Goal: Task Accomplishment & Management: Use online tool/utility

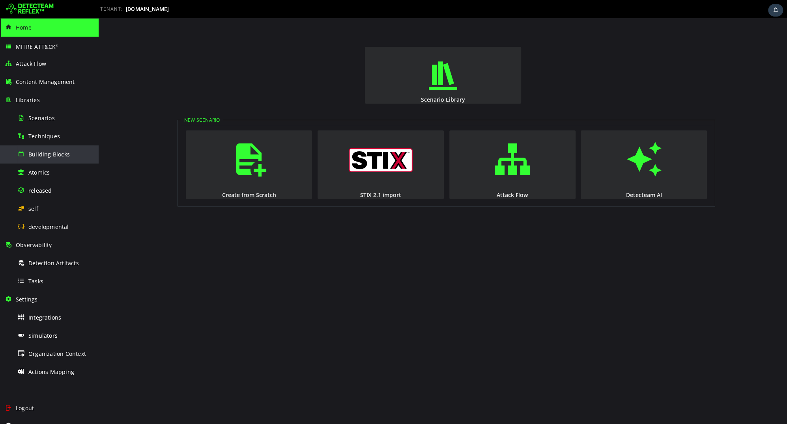
click at [49, 155] on span "Building Blocks" at bounding box center [48, 154] width 41 height 7
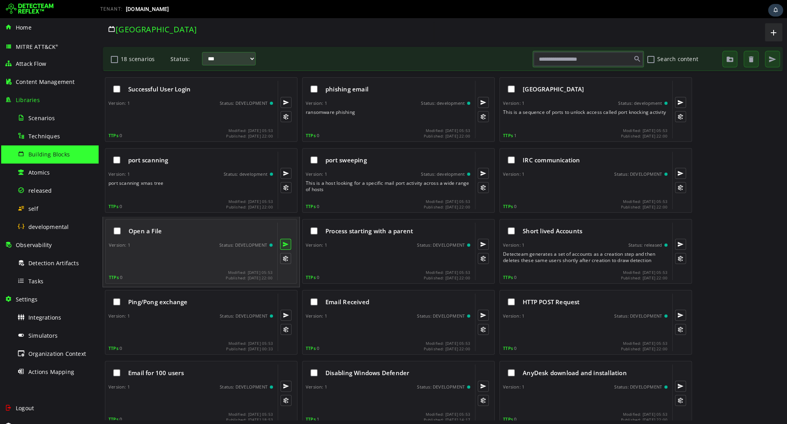
click at [286, 242] on button at bounding box center [285, 244] width 11 height 11
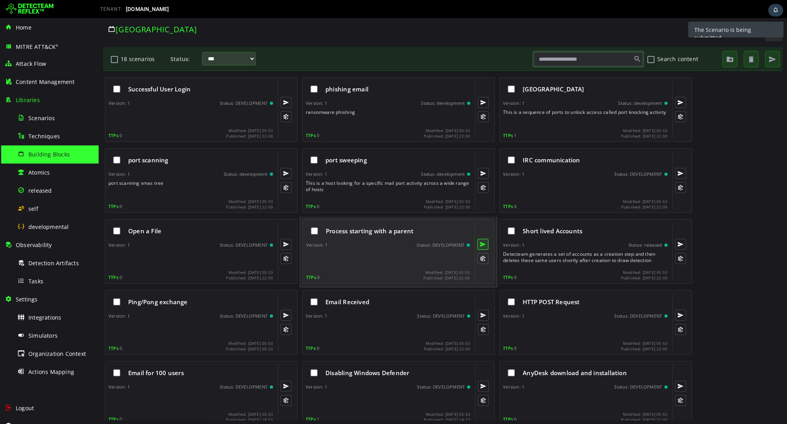
click at [481, 244] on button at bounding box center [482, 244] width 11 height 11
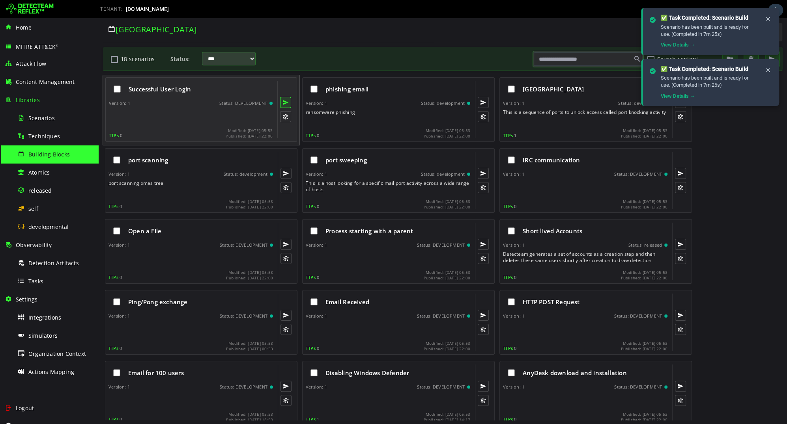
click at [288, 103] on button at bounding box center [285, 102] width 11 height 11
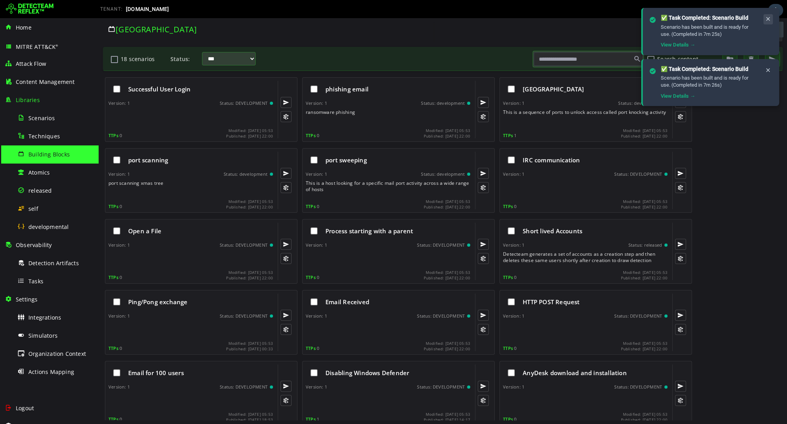
click at [768, 18] on icon at bounding box center [768, 19] width 6 height 7
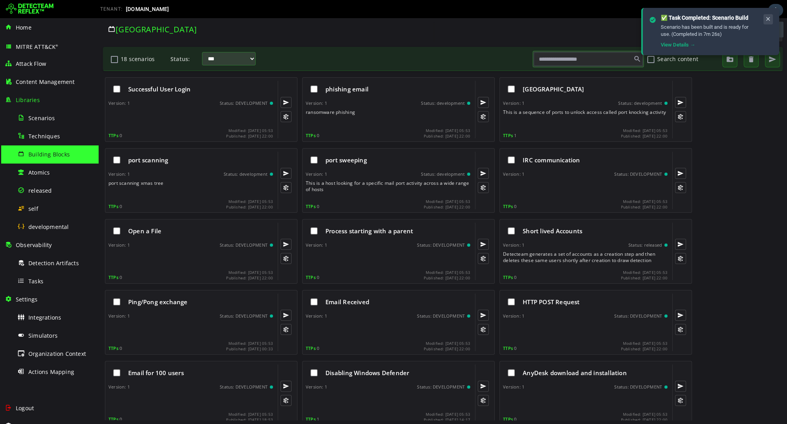
click at [768, 20] on icon at bounding box center [768, 19] width 6 height 7
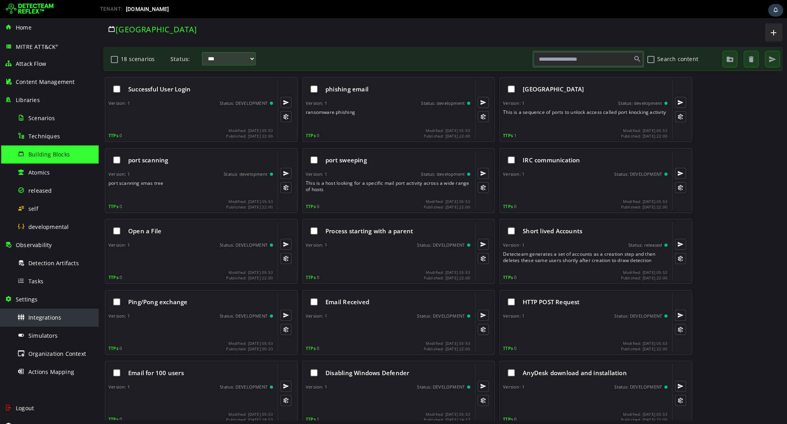
click at [44, 311] on div "Integrations" at bounding box center [55, 318] width 76 height 18
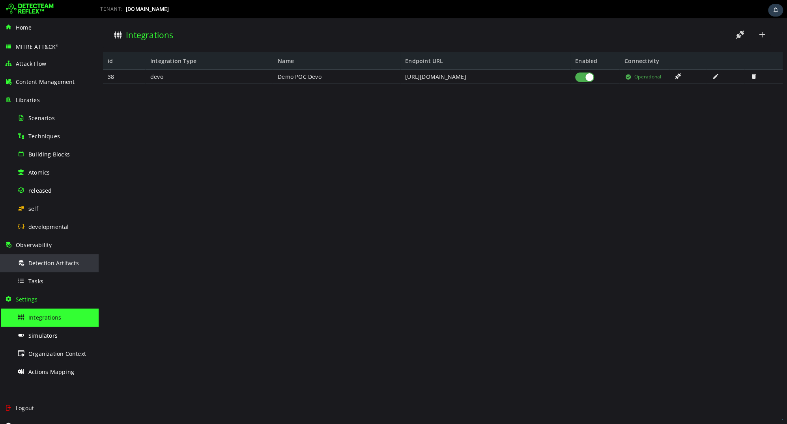
click at [48, 258] on div "Detection Artifacts" at bounding box center [55, 263] width 76 height 18
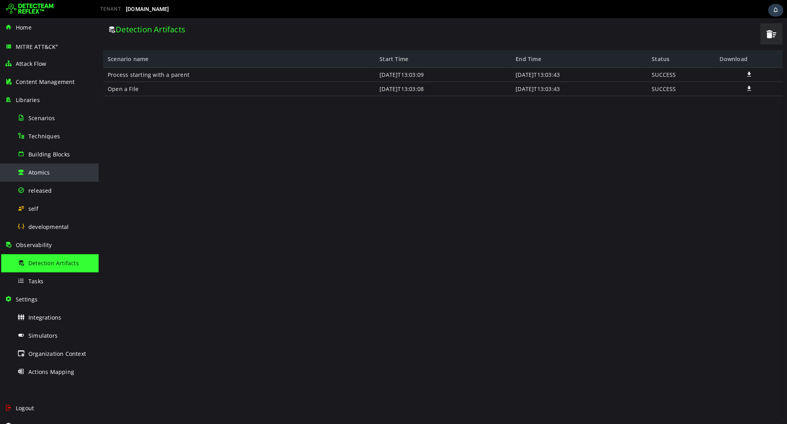
click at [46, 165] on div "Atomics" at bounding box center [55, 173] width 76 height 18
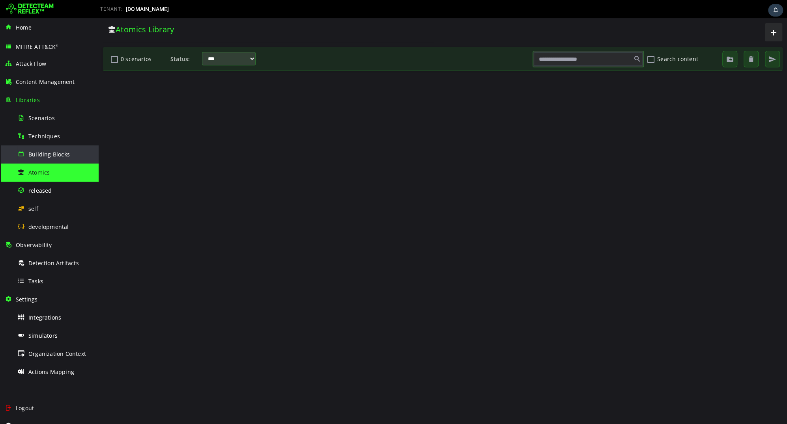
click at [49, 158] on div "Building Blocks" at bounding box center [55, 154] width 76 height 18
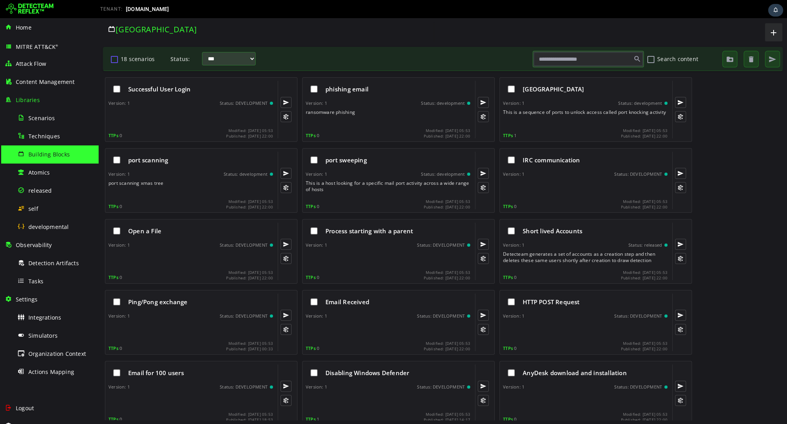
click at [113, 60] on button "18 scenarios" at bounding box center [114, 58] width 9 height 13
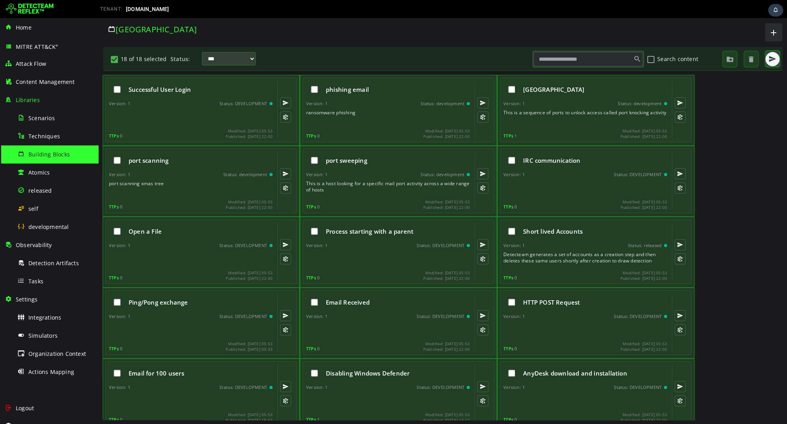
click at [768, 62] on span "button" at bounding box center [772, 59] width 8 height 8
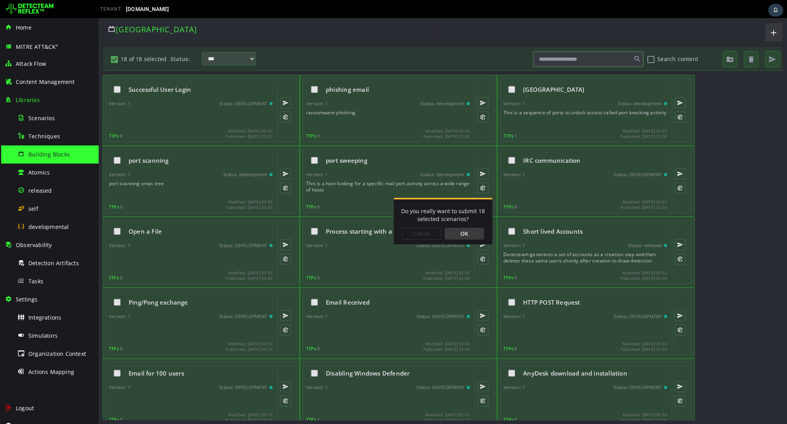
click at [457, 238] on div "OK" at bounding box center [463, 234] width 39 height 12
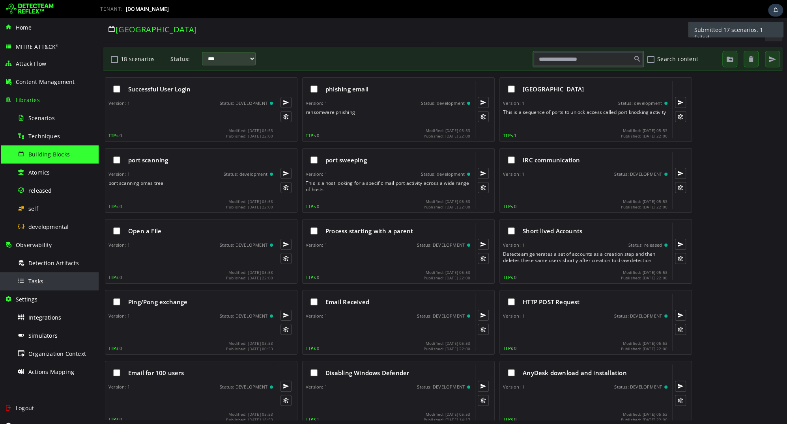
click at [49, 284] on div "Tasks" at bounding box center [55, 281] width 76 height 18
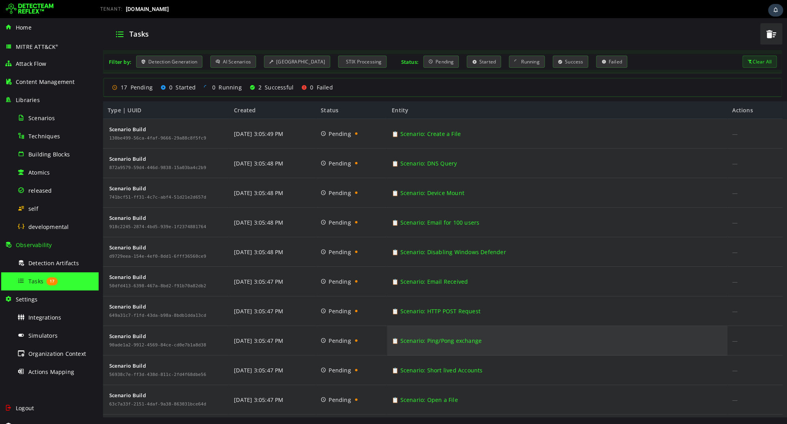
scroll to position [263, 0]
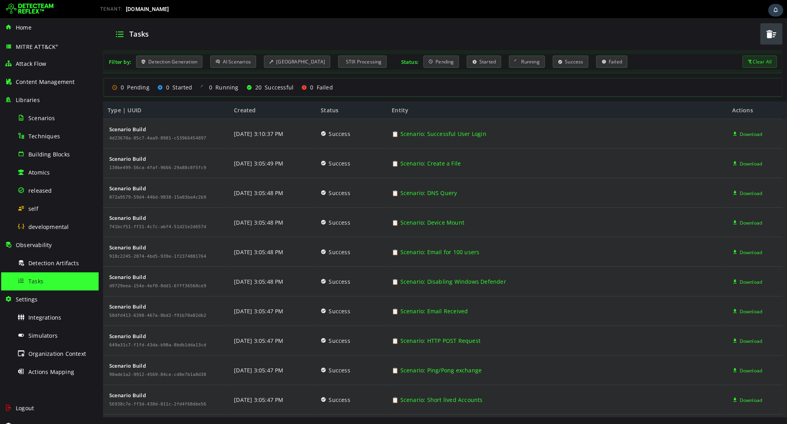
click at [772, 34] on span "button" at bounding box center [771, 34] width 12 height 16
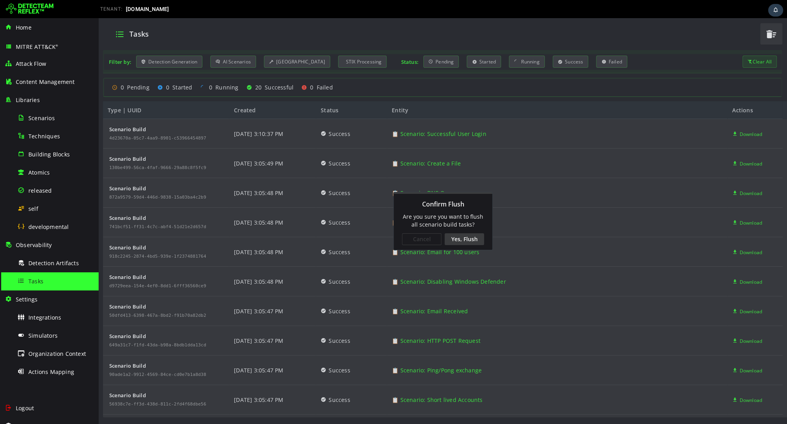
click at [465, 241] on div "Yes, Flush" at bounding box center [463, 239] width 39 height 12
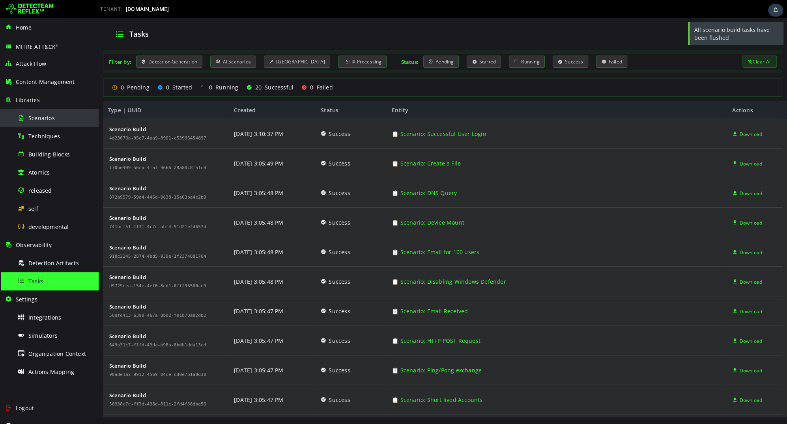
click at [60, 119] on div "Scenarios" at bounding box center [55, 118] width 76 height 18
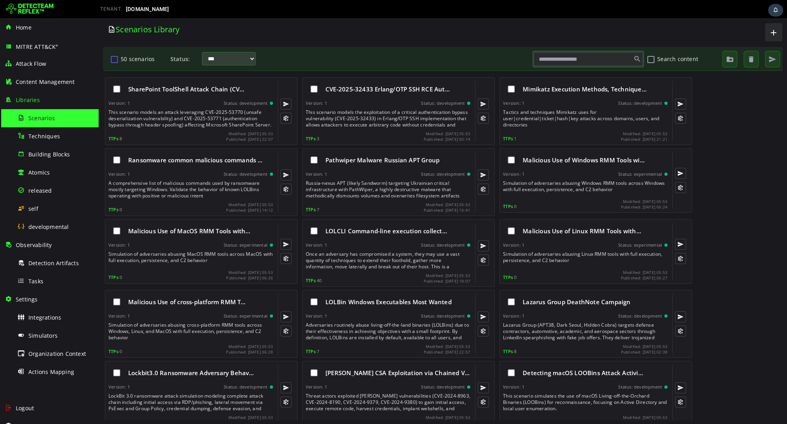
click at [114, 58] on button "50 scenarios" at bounding box center [114, 58] width 9 height 13
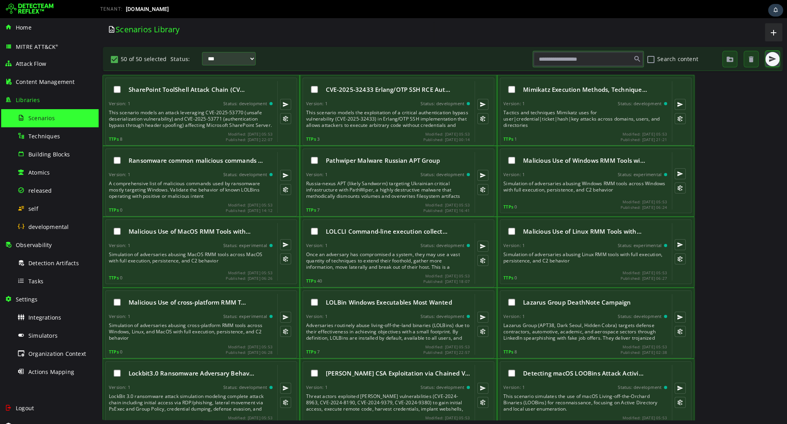
click at [769, 59] on span "button" at bounding box center [772, 59] width 8 height 8
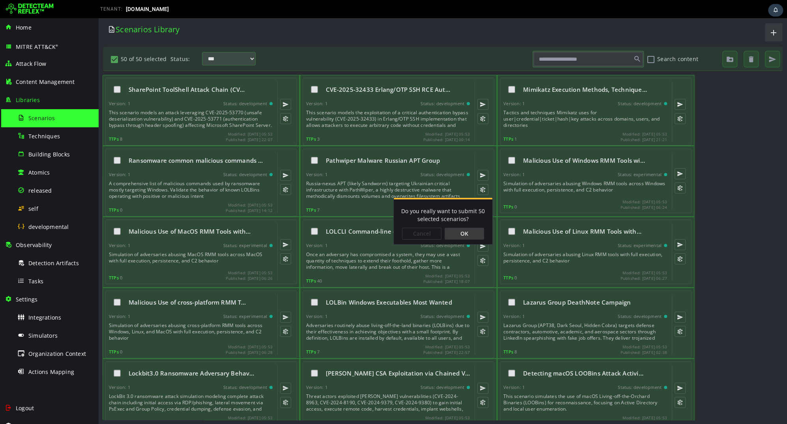
click at [465, 239] on div "OK" at bounding box center [463, 234] width 39 height 12
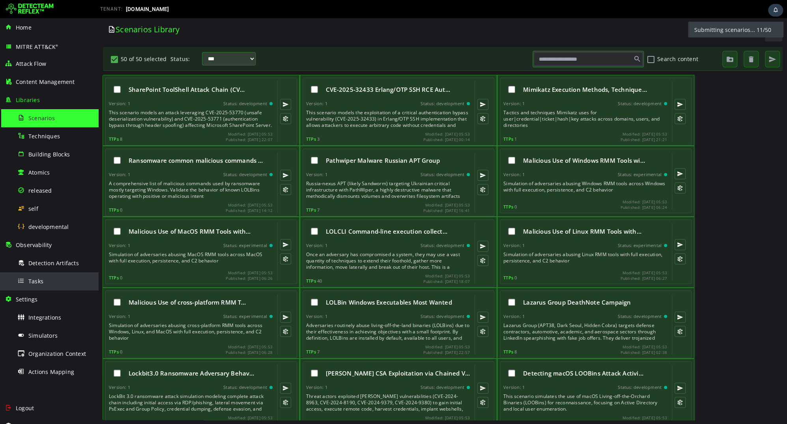
click at [64, 278] on div "Tasks" at bounding box center [55, 281] width 76 height 18
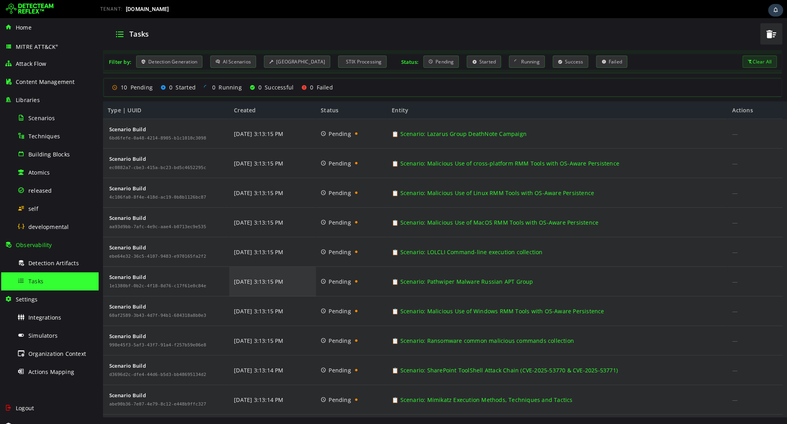
scroll to position [26, 0]
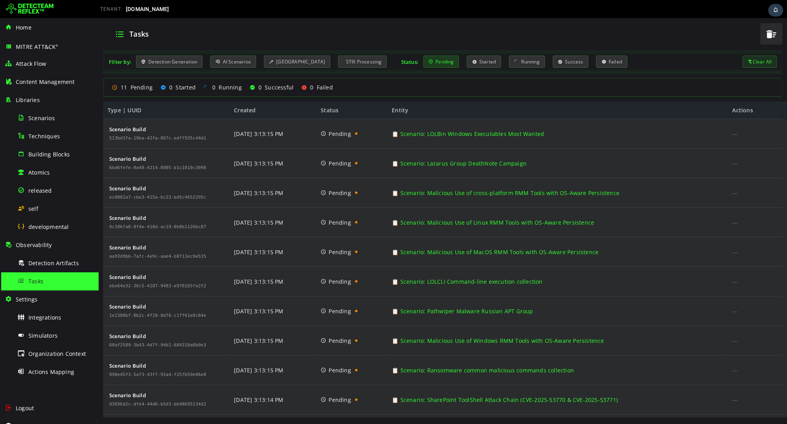
click at [434, 59] on div "Pending" at bounding box center [441, 62] width 36 height 12
click at [423, 60] on div "Pending" at bounding box center [441, 62] width 36 height 12
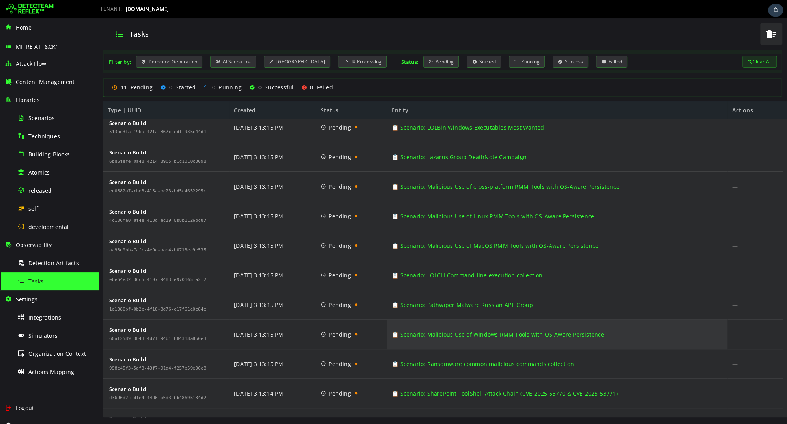
scroll to position [26, 0]
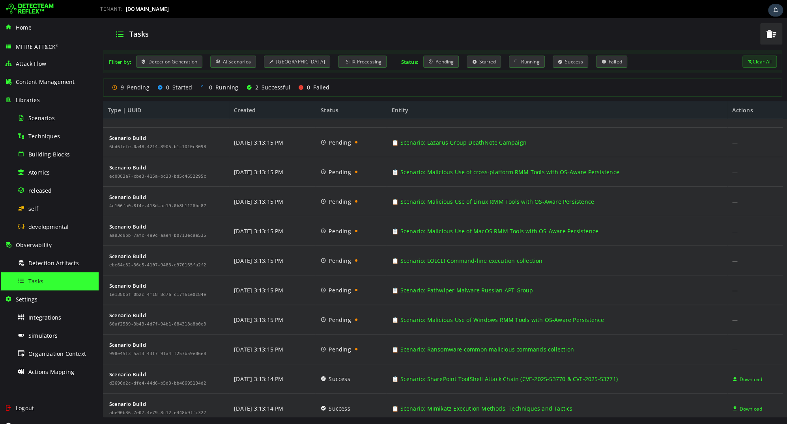
scroll to position [26, 0]
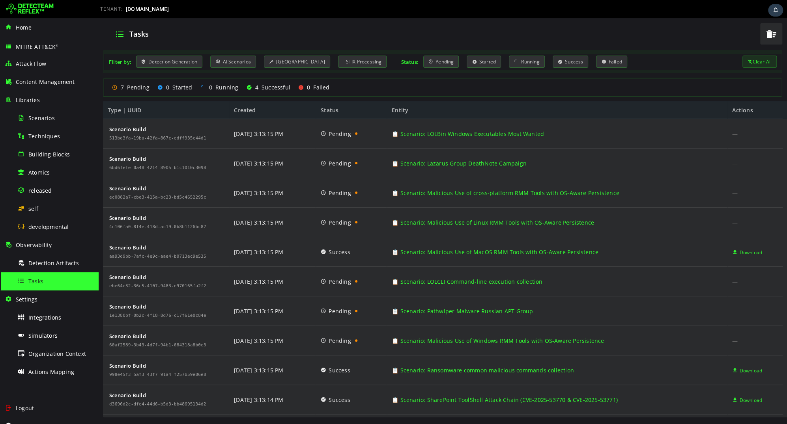
scroll to position [26, 0]
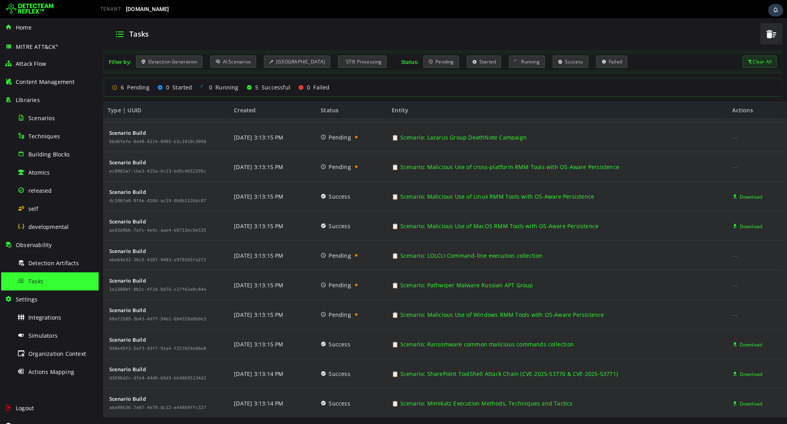
scroll to position [26, 0]
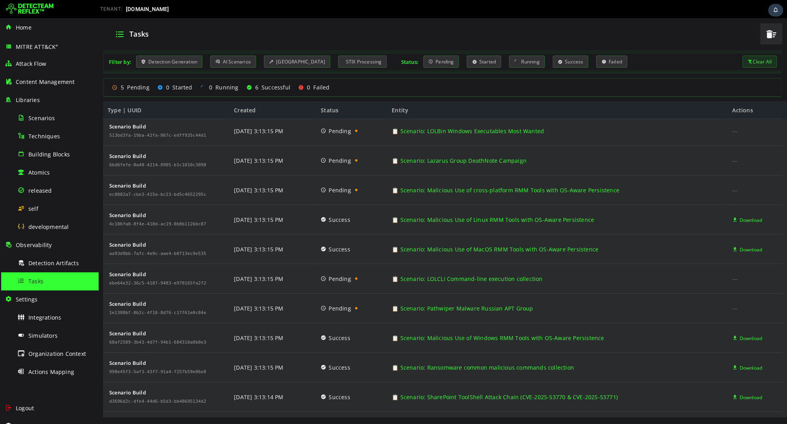
scroll to position [26, 0]
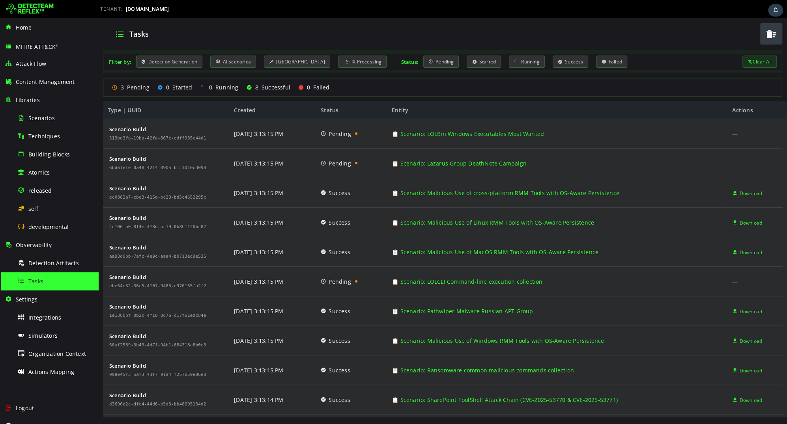
click at [773, 38] on span "button" at bounding box center [771, 34] width 12 height 16
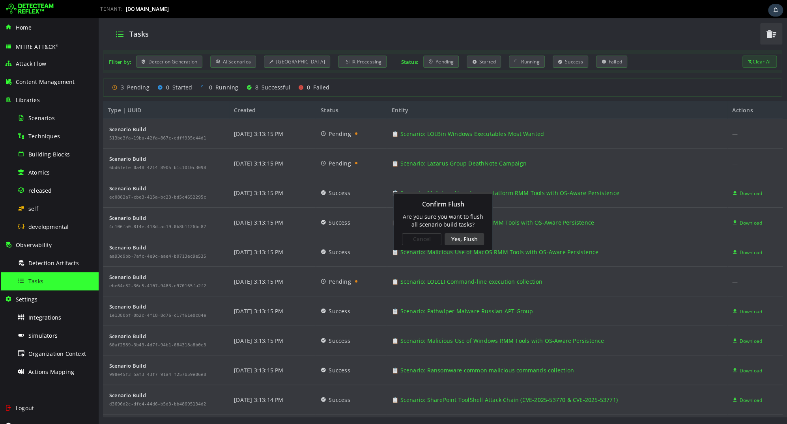
click at [460, 241] on div "Yes, Flush" at bounding box center [463, 239] width 39 height 12
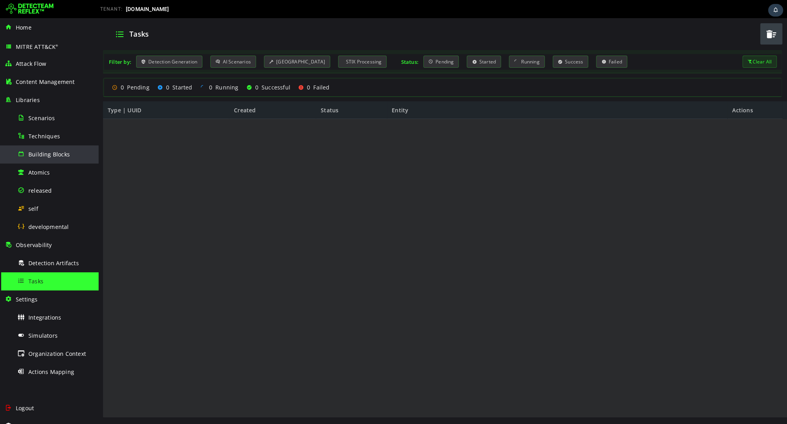
click at [50, 152] on span "Building Blocks" at bounding box center [48, 154] width 41 height 7
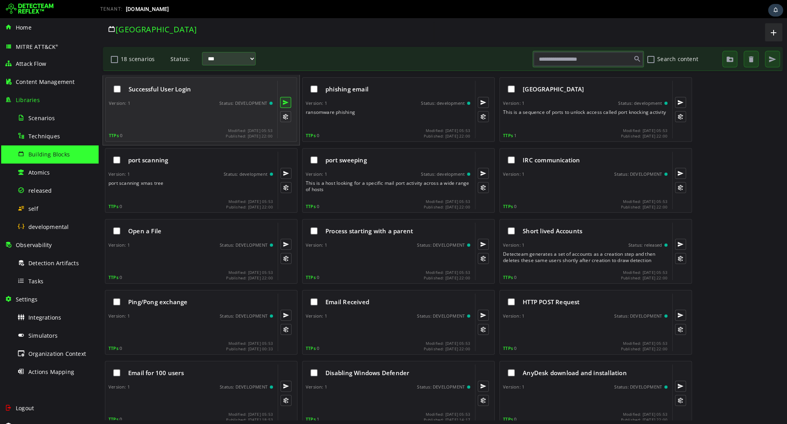
click at [285, 102] on button at bounding box center [285, 102] width 11 height 11
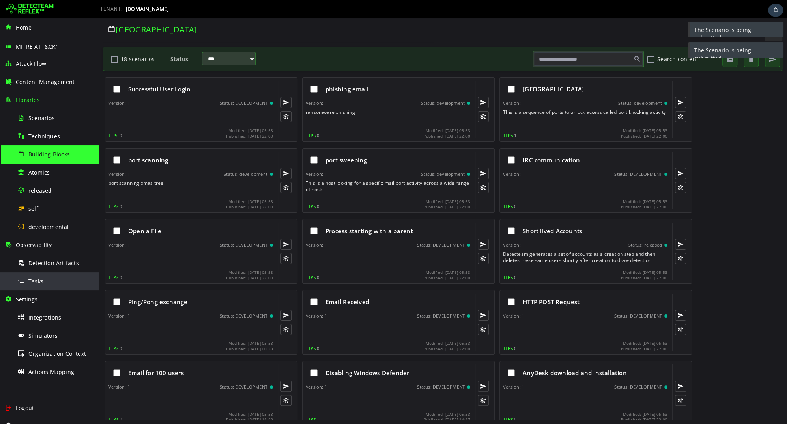
click at [54, 278] on div "Tasks" at bounding box center [55, 281] width 76 height 18
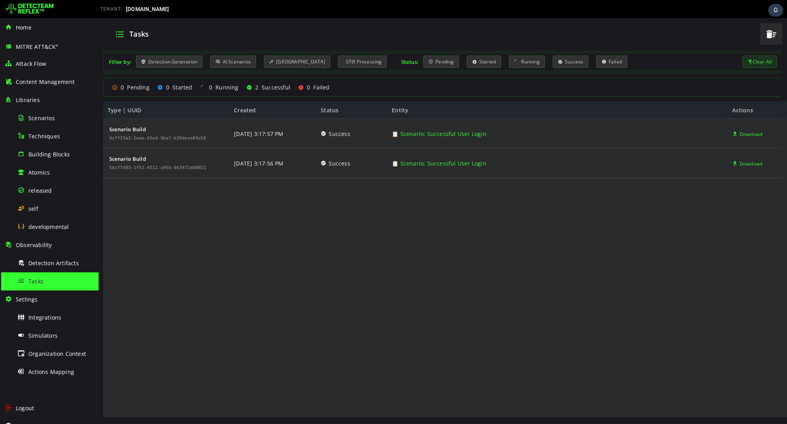
click at [248, 237] on div "Scenario Build 4cff33a2-1eaa-45ed-9ba7-b20deea89a56 Scenario Build 5bcf7d93-1f5…" at bounding box center [442, 268] width 679 height 299
click at [774, 34] on span "button" at bounding box center [771, 34] width 12 height 16
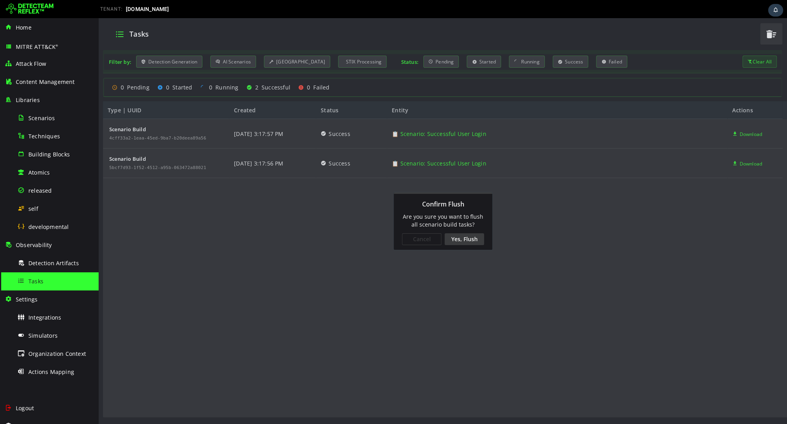
click at [466, 237] on div "Yes, Flush" at bounding box center [463, 239] width 39 height 12
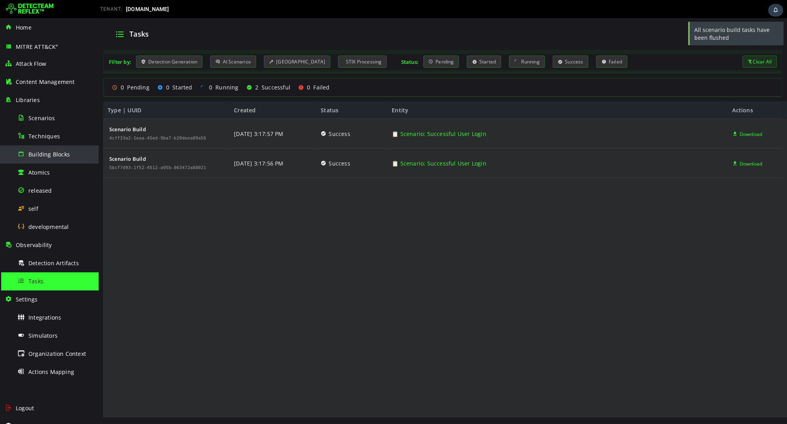
click at [29, 151] on span "Building Blocks" at bounding box center [48, 154] width 41 height 7
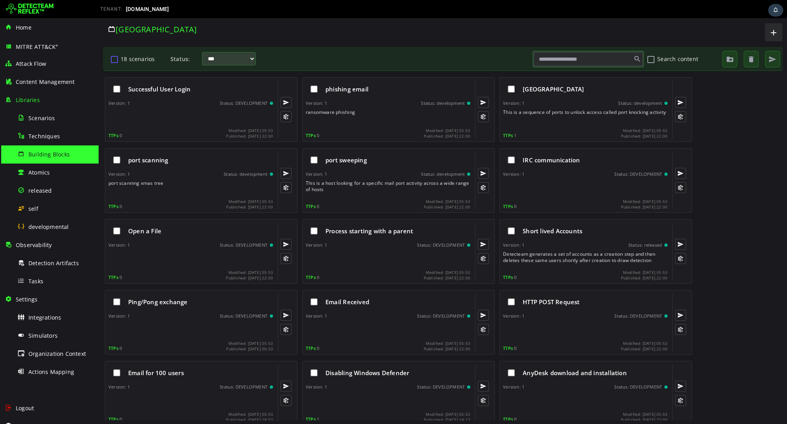
click at [114, 60] on button "18 scenarios" at bounding box center [114, 58] width 9 height 13
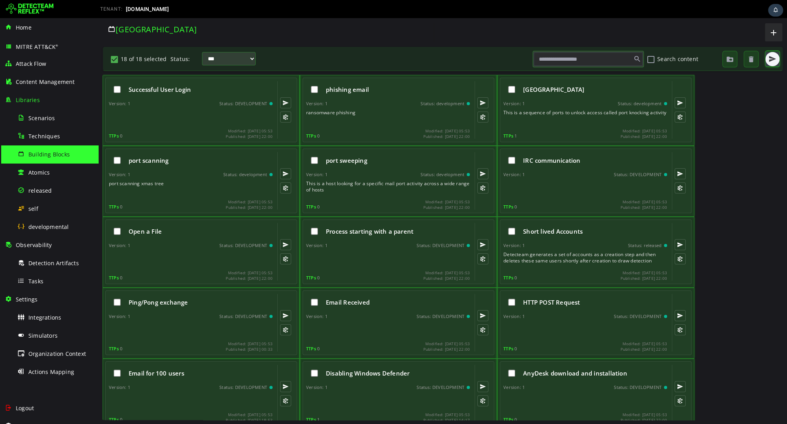
click at [775, 57] on button "button" at bounding box center [772, 59] width 14 height 14
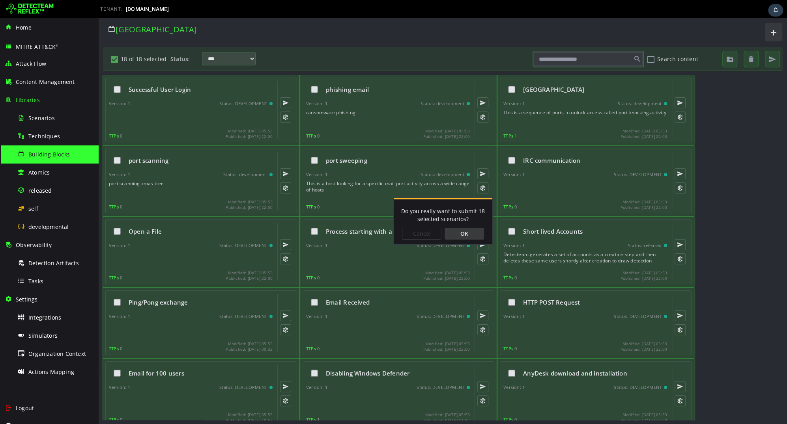
click at [465, 234] on div "OK" at bounding box center [463, 234] width 39 height 12
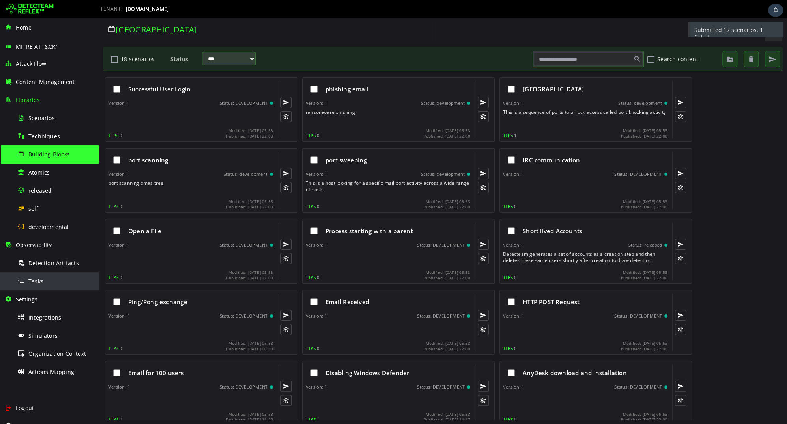
click at [41, 280] on span "Tasks" at bounding box center [35, 281] width 15 height 7
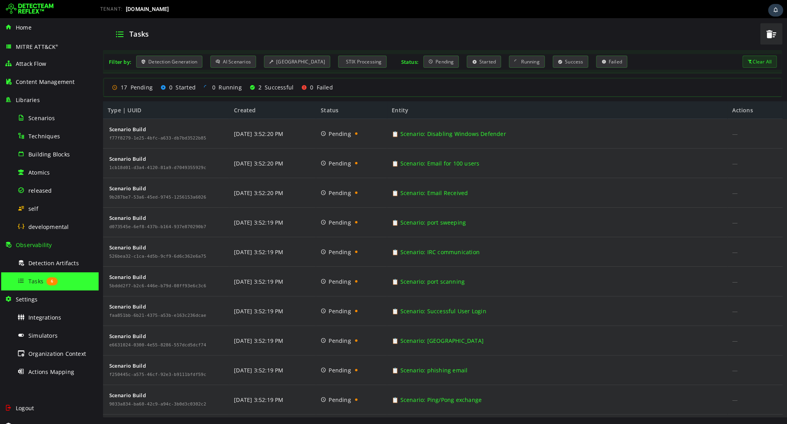
scroll to position [263, 0]
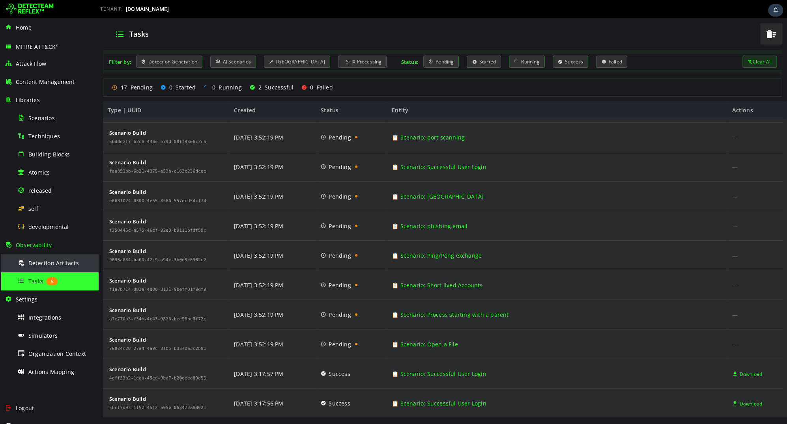
click at [45, 262] on span "Detection Artifacts" at bounding box center [53, 262] width 50 height 7
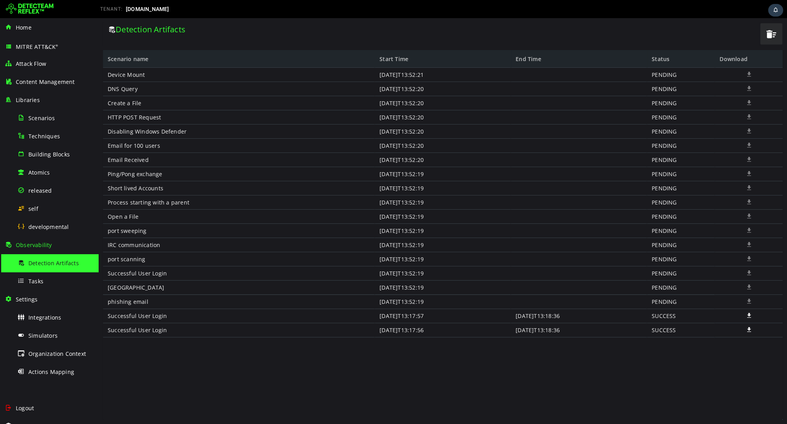
click at [660, 205] on div "PENDING" at bounding box center [681, 203] width 68 height 14
copy div "PENDING"
click at [55, 152] on span "Building Blocks" at bounding box center [48, 154] width 41 height 7
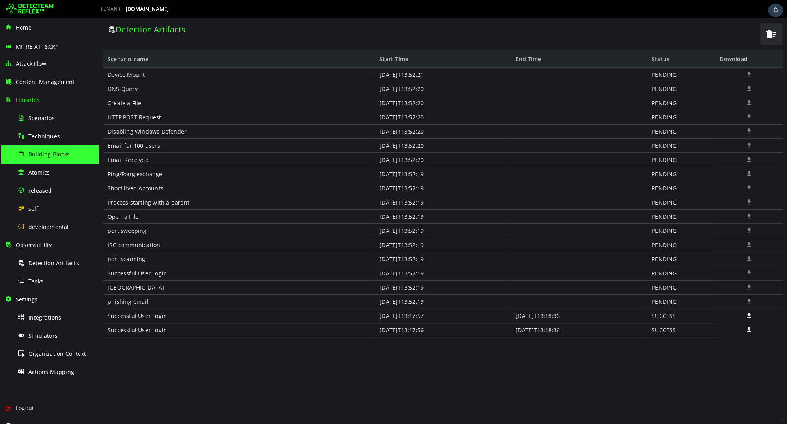
click at [363, 349] on div "Device Mount DNS Query Create a File HTTP POST Request Disabling Windows Defend…" at bounding box center [442, 244] width 679 height 352
click at [376, 381] on div "Device Mount DNS Query Create a File HTTP POST Request Disabling Windows Defend…" at bounding box center [442, 244] width 679 height 352
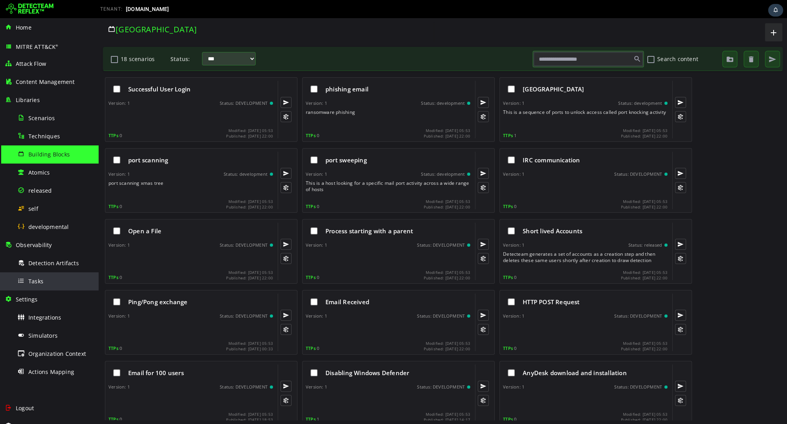
click at [35, 276] on div "Tasks" at bounding box center [55, 281] width 76 height 18
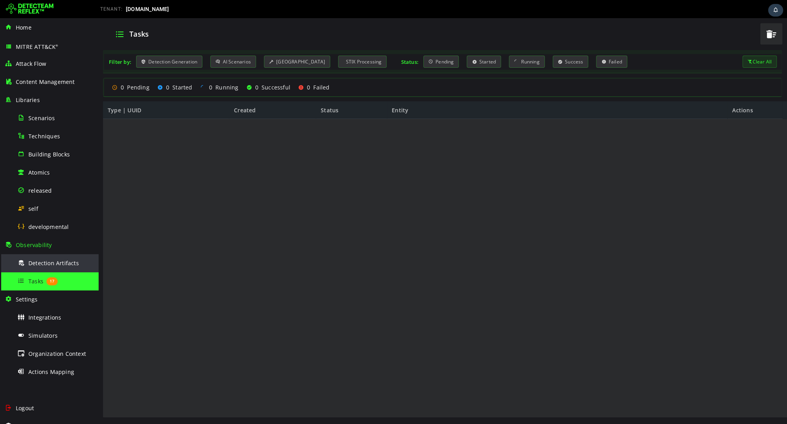
click at [32, 260] on span "Detection Artifacts" at bounding box center [53, 262] width 50 height 7
